Goal: Register for event/course

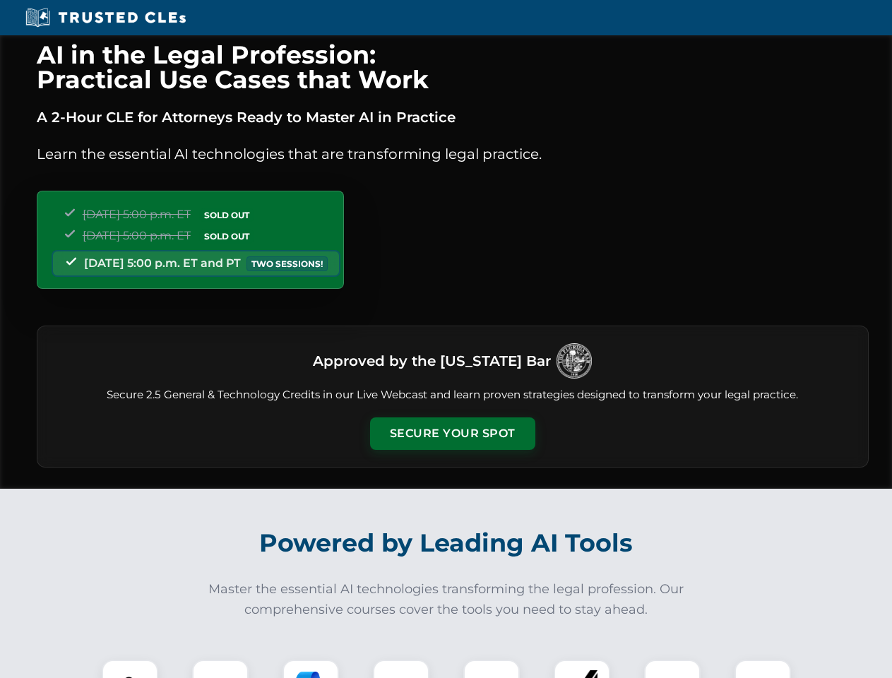
click at [452, 434] on button "Secure Your Spot" at bounding box center [452, 433] width 165 height 32
click at [130, 669] on img at bounding box center [129, 687] width 41 height 41
click at [220, 669] on div at bounding box center [220, 688] width 56 height 56
